Goal: Navigation & Orientation: Understand site structure

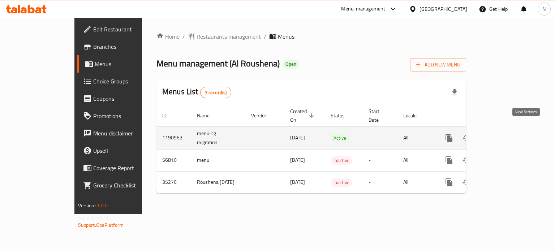
click at [504, 135] on icon "enhanced table" at bounding box center [501, 138] width 7 height 7
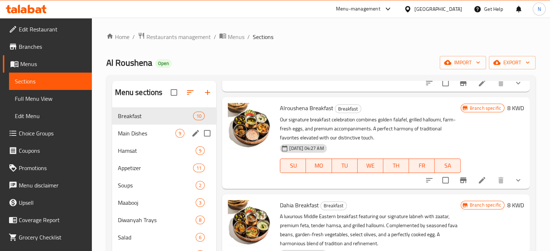
scroll to position [94, 0]
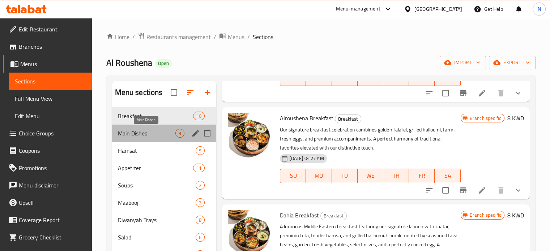
click at [124, 130] on span "Main Dishes" at bounding box center [147, 133] width 58 height 9
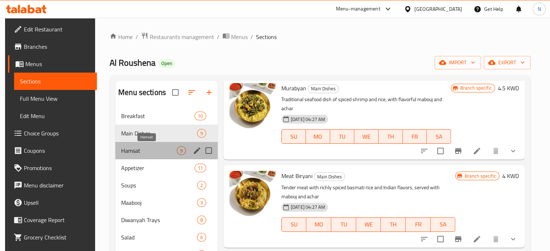
click at [149, 151] on span "Hamsat" at bounding box center [149, 150] width 56 height 9
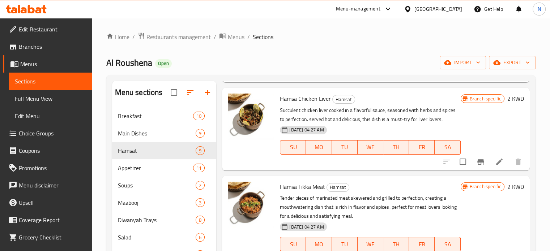
scroll to position [95, 0]
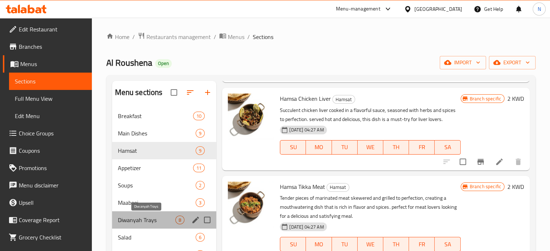
click at [129, 218] on span "Diwanyah Trays" at bounding box center [147, 220] width 58 height 9
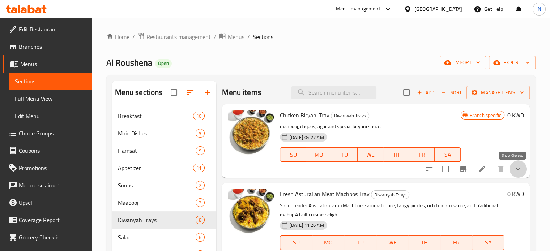
click at [513, 171] on icon "show more" at bounding box center [517, 169] width 9 height 9
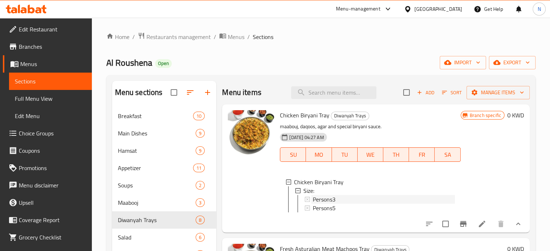
click at [363, 195] on div "Persons3" at bounding box center [384, 199] width 142 height 9
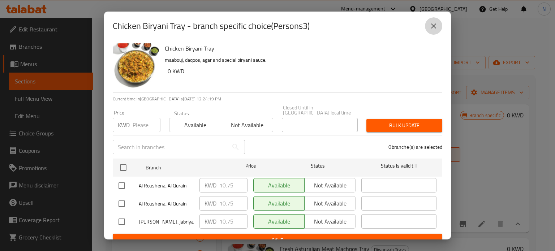
click at [433, 22] on icon "close" at bounding box center [433, 26] width 9 height 9
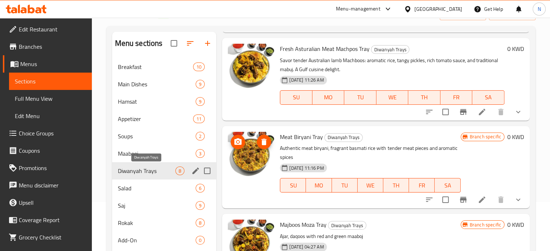
scroll to position [84, 0]
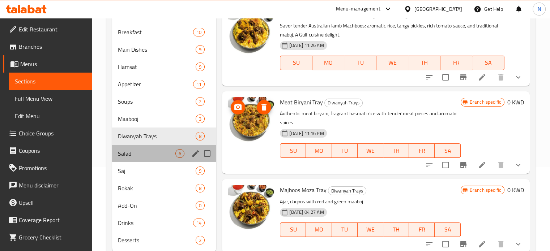
click at [120, 148] on div "Salad 6" at bounding box center [164, 153] width 104 height 17
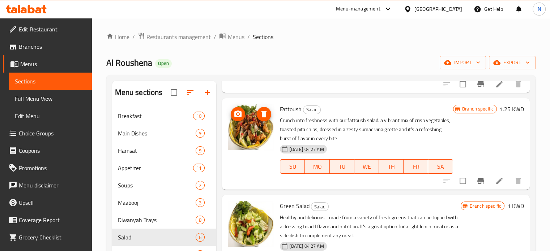
scroll to position [183, 0]
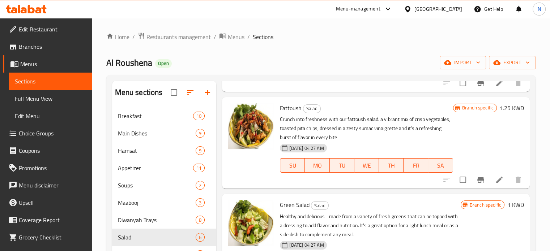
click at [380, 5] on div "Menu-management" at bounding box center [358, 9] width 44 height 9
click at [363, 25] on div "All Plugins" at bounding box center [370, 31] width 108 height 17
